Goal: Find specific page/section: Find specific page/section

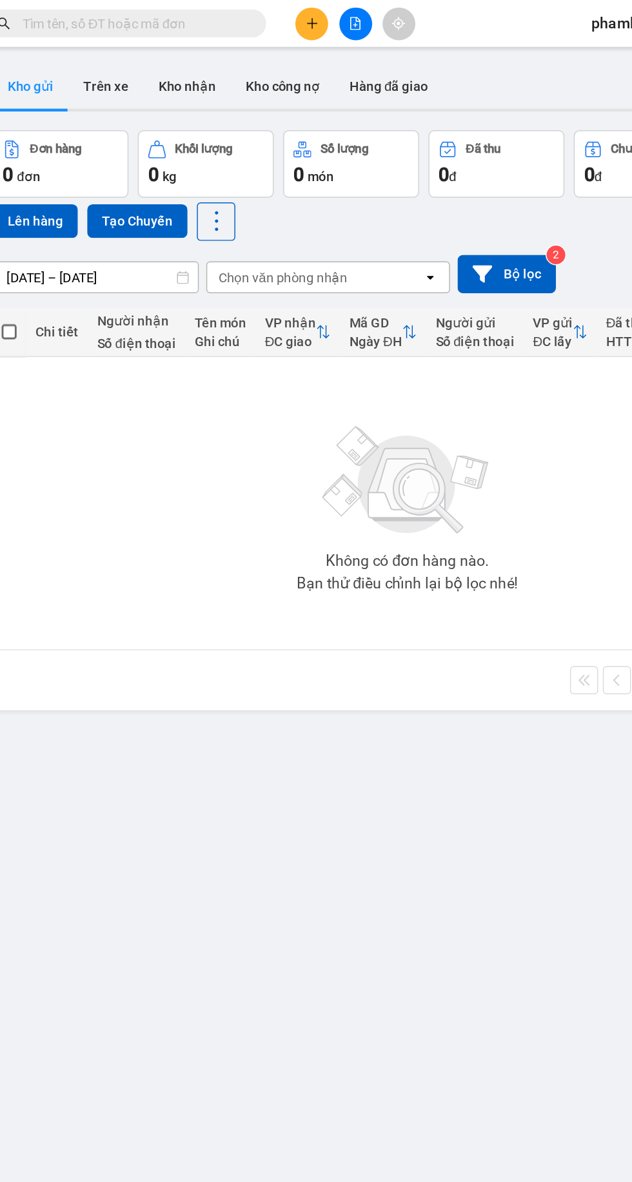
click at [117, 70] on button "Trên xe" at bounding box center [128, 59] width 52 height 31
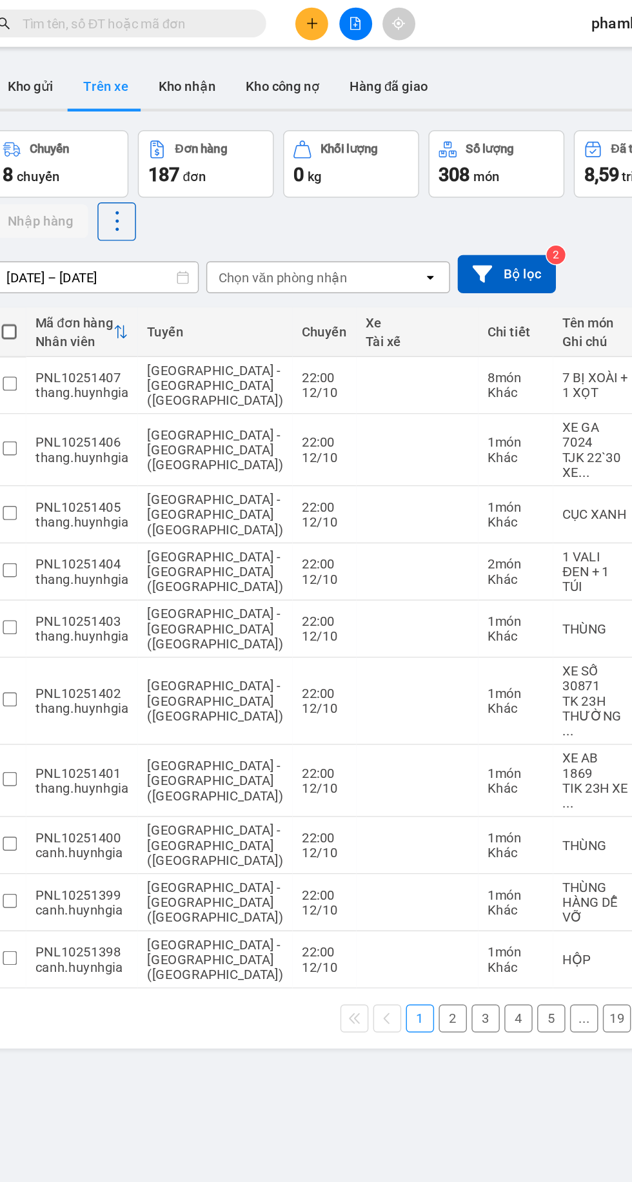
click at [341, 197] on div "Chọn văn phòng nhận" at bounding box center [272, 190] width 148 height 21
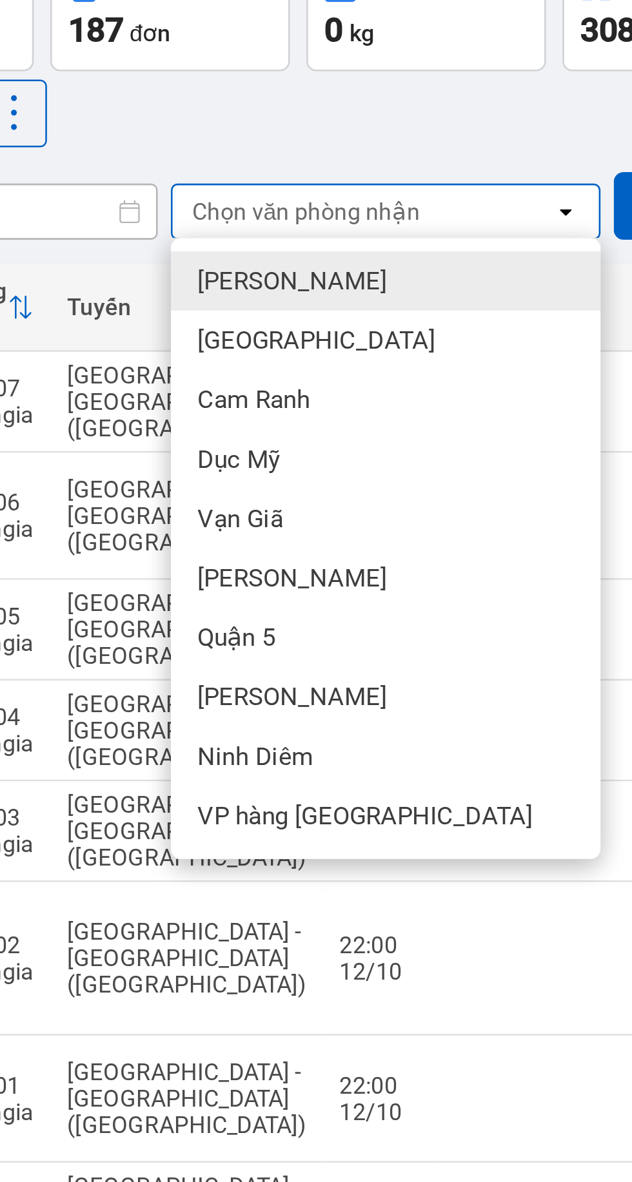
scroll to position [73, 0]
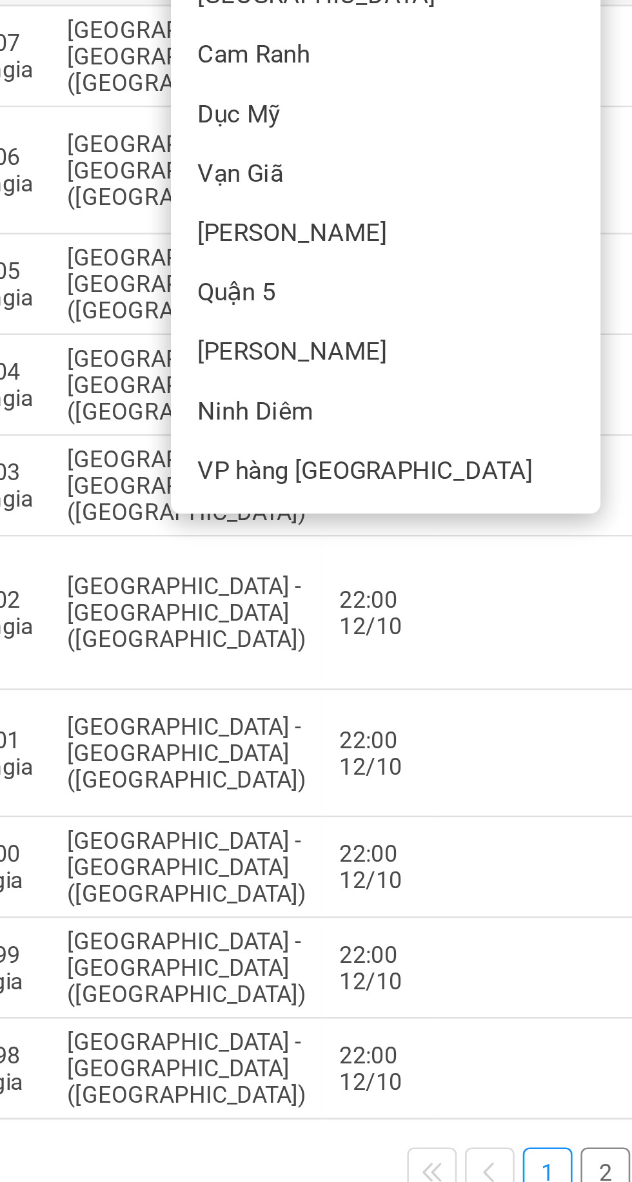
click at [290, 356] on span "VP hàng [GEOGRAPHIC_DATA]" at bounding box center [273, 353] width 131 height 13
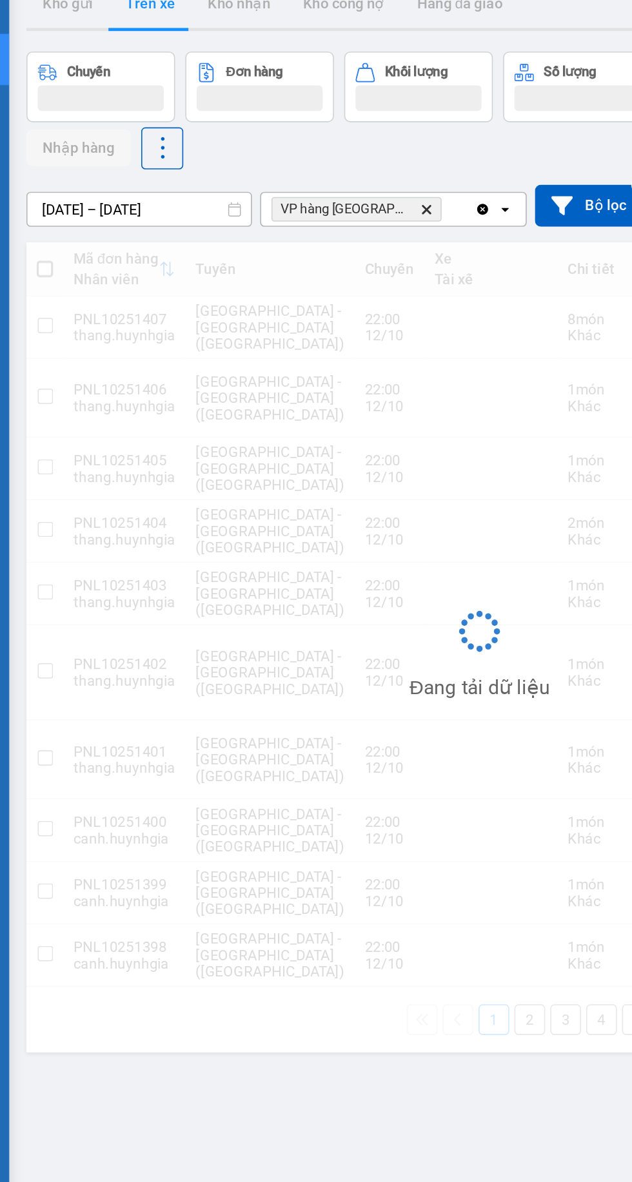
scroll to position [0, 12]
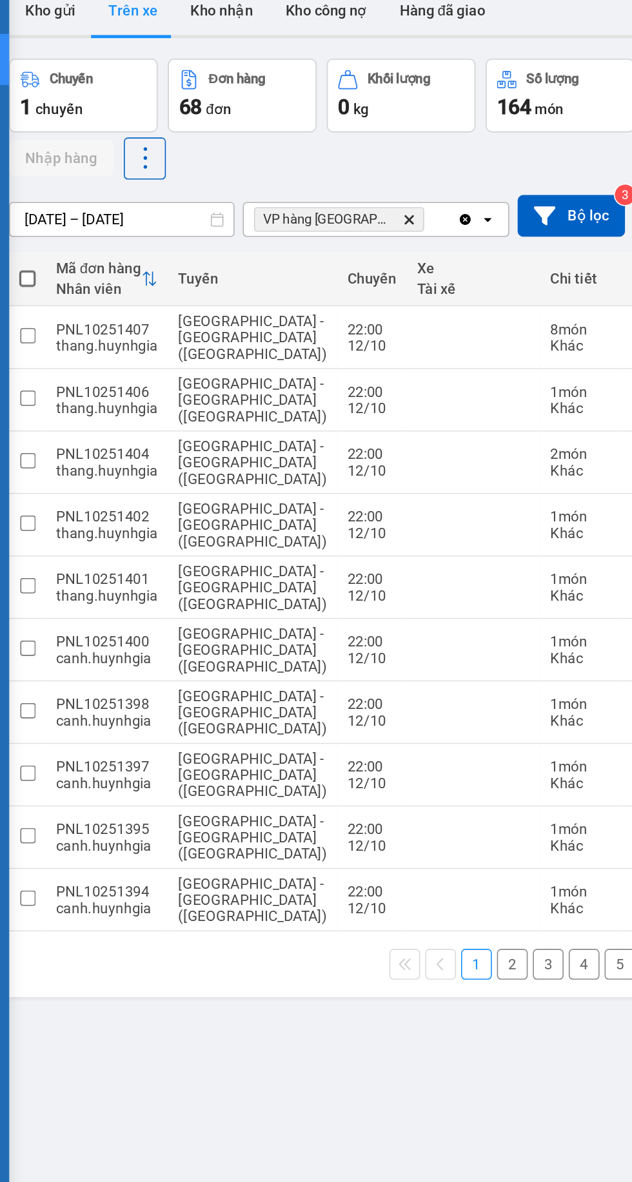
click at [340, 191] on icon at bounding box center [339, 190] width 5 height 3
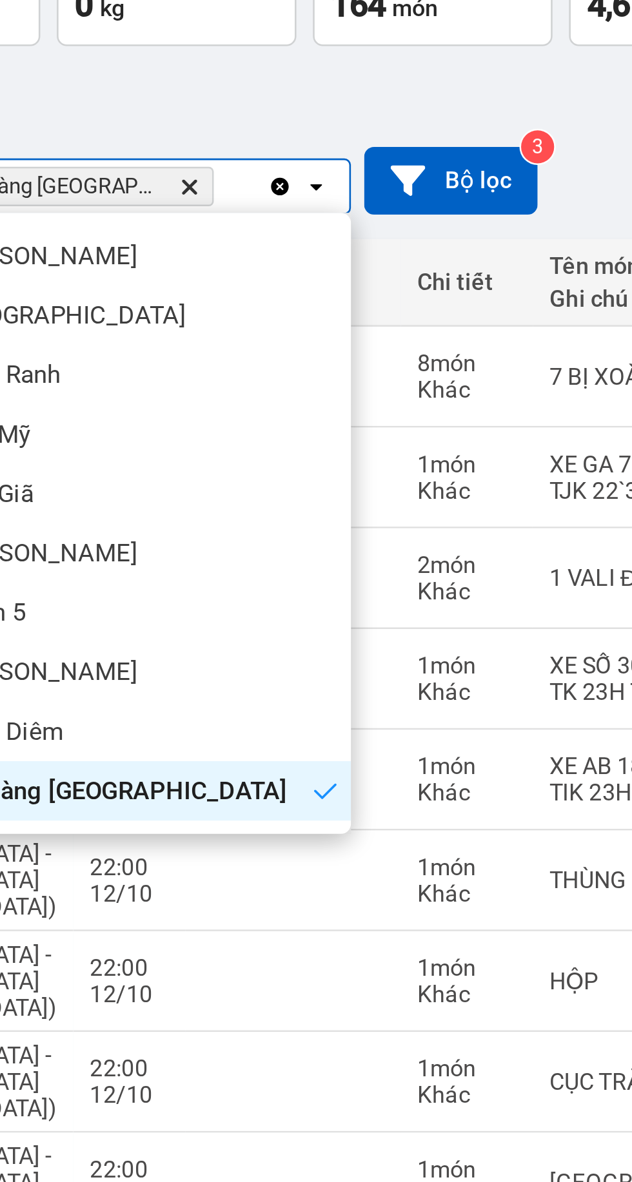
scroll to position [73, 10]
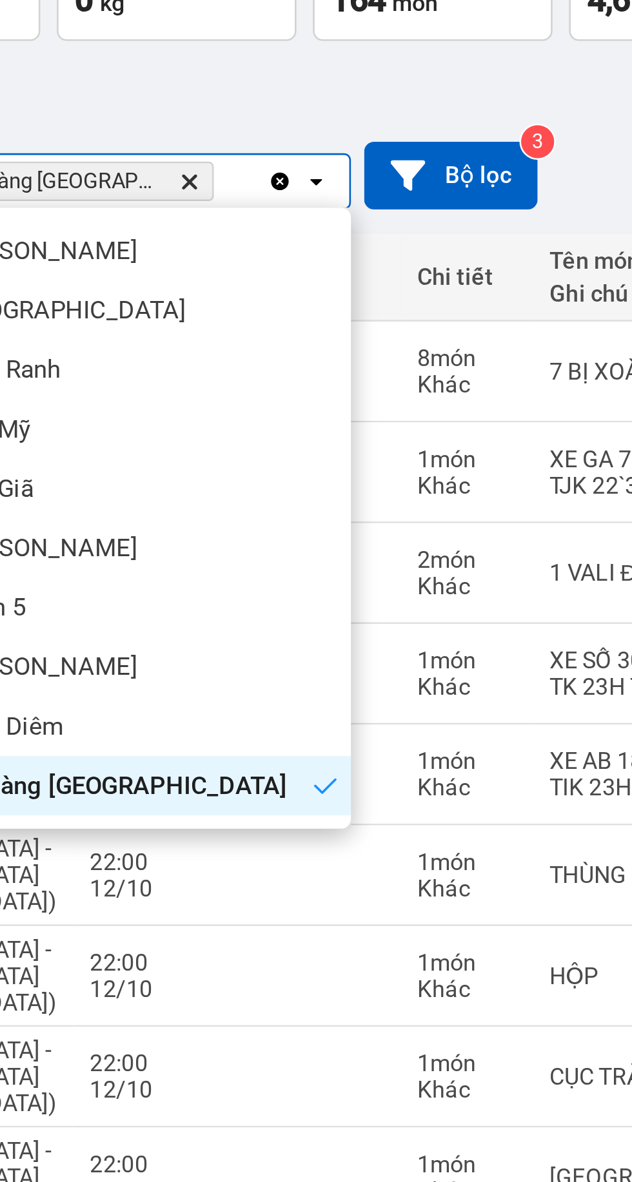
click at [273, 262] on div "[PERSON_NAME]" at bounding box center [271, 260] width 168 height 23
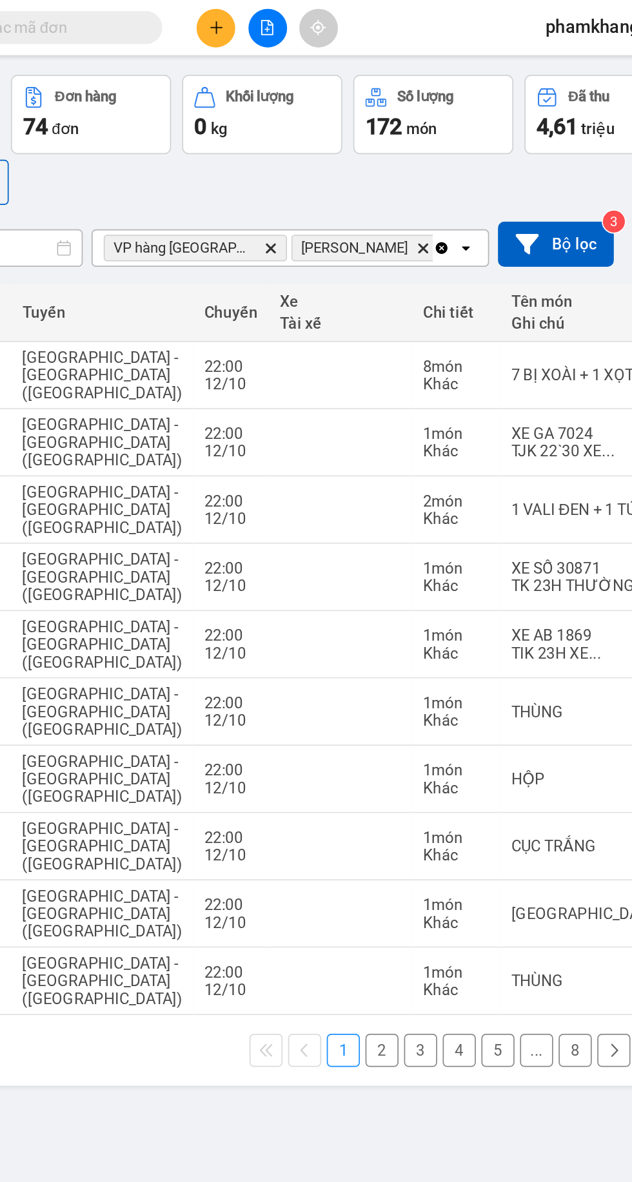
scroll to position [45, 0]
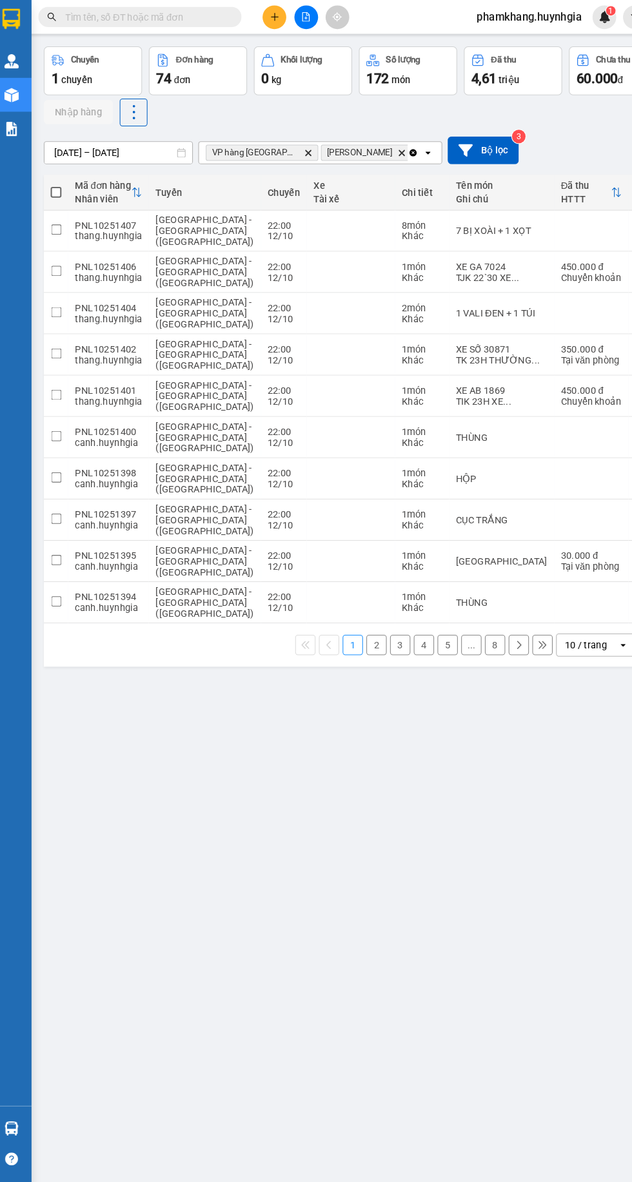
click at [576, 621] on div "10 / trang" at bounding box center [566, 614] width 40 height 13
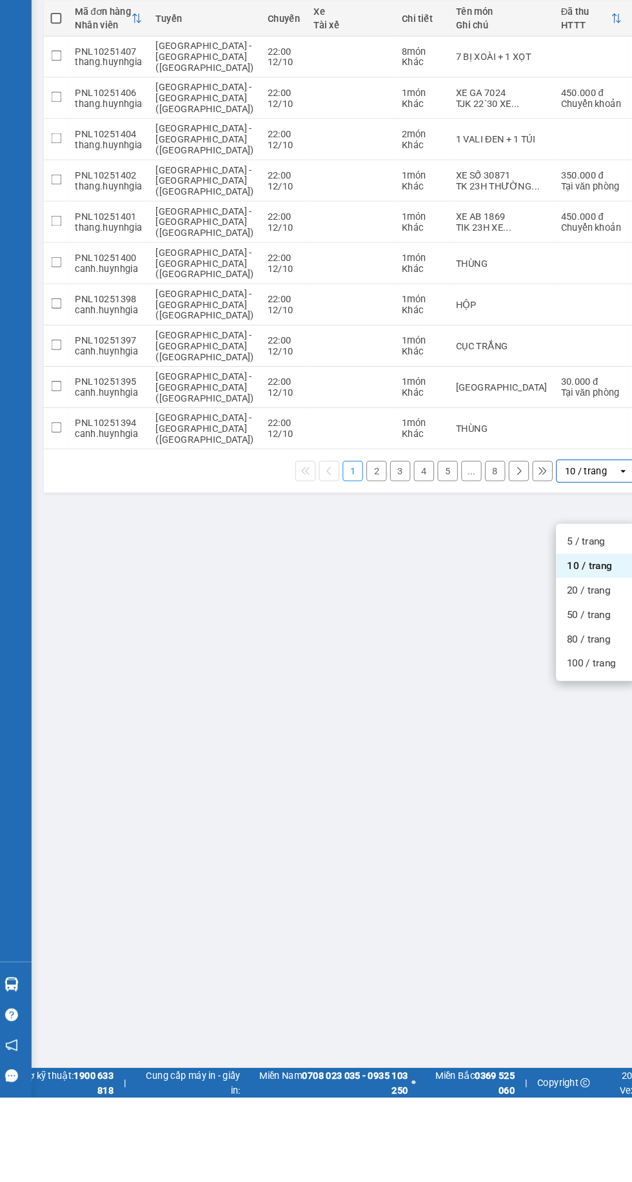
click at [573, 769] on span "100 / trang" at bounding box center [571, 768] width 46 height 13
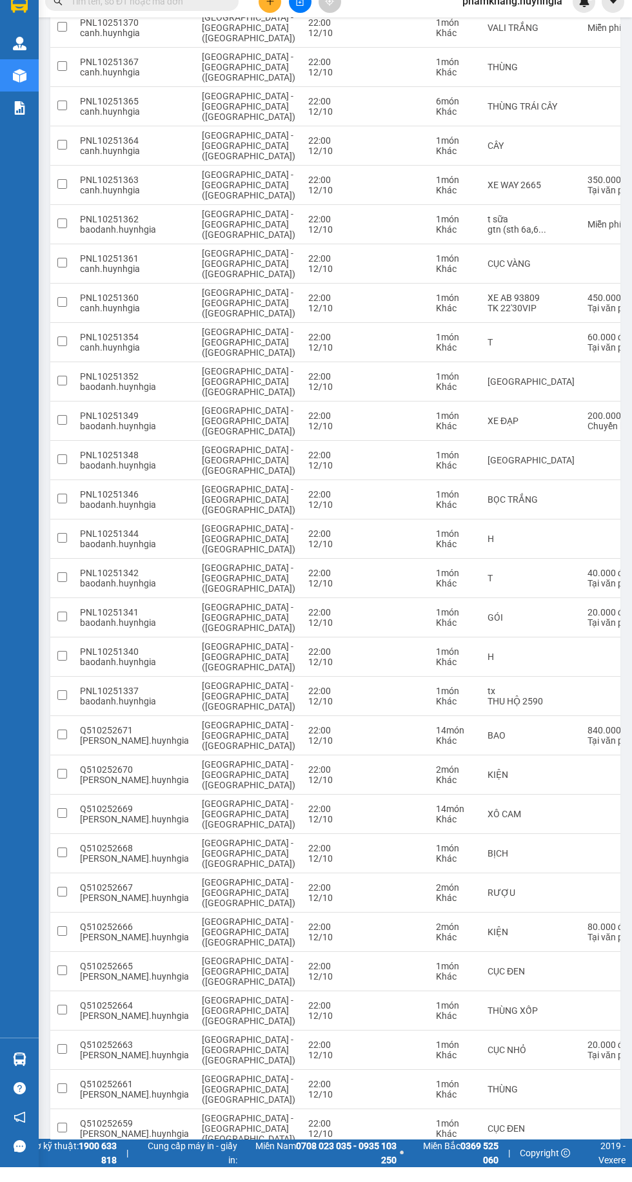
scroll to position [931, 0]
